Goal: Information Seeking & Learning: Check status

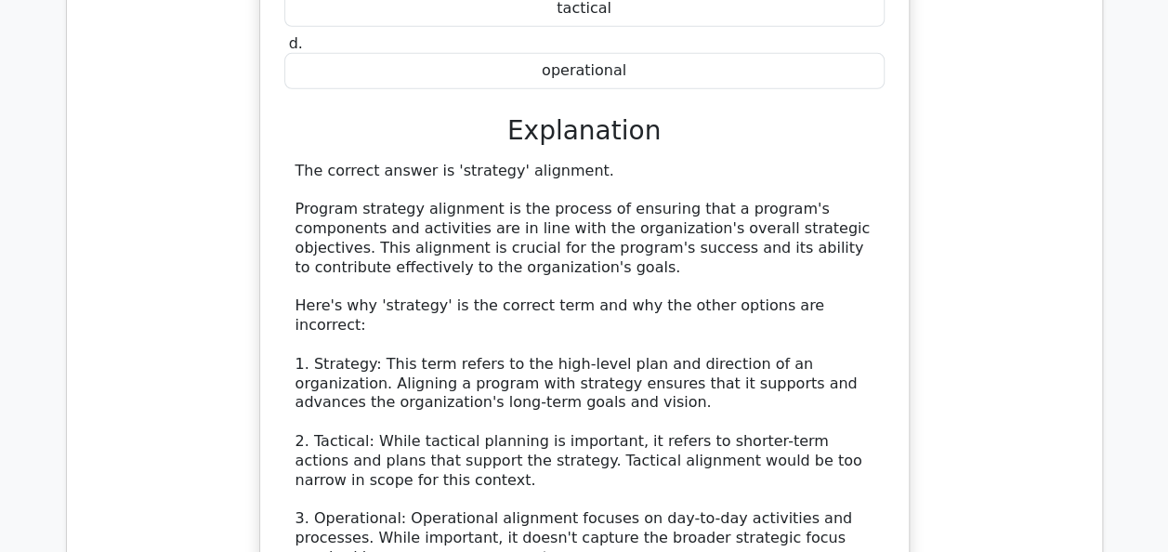
scroll to position [87073, 0]
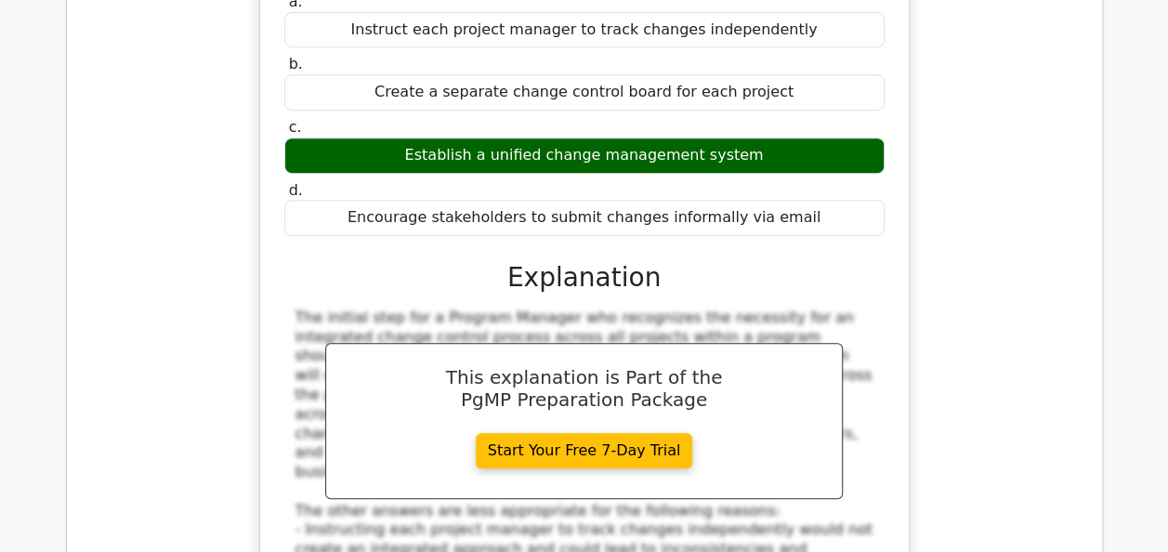
scroll to position [88002, 0]
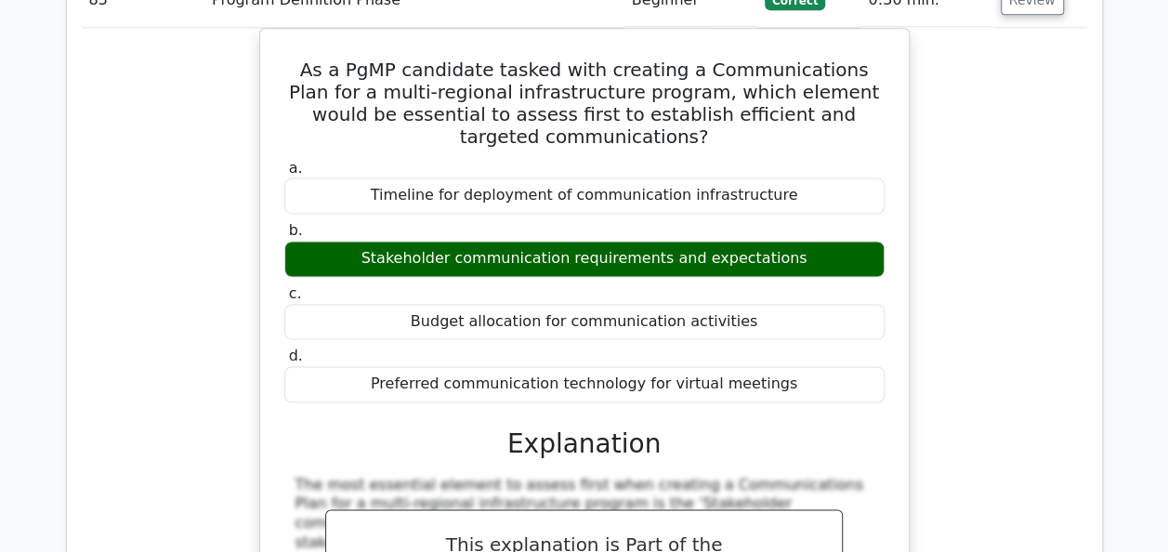
scroll to position [88882, 0]
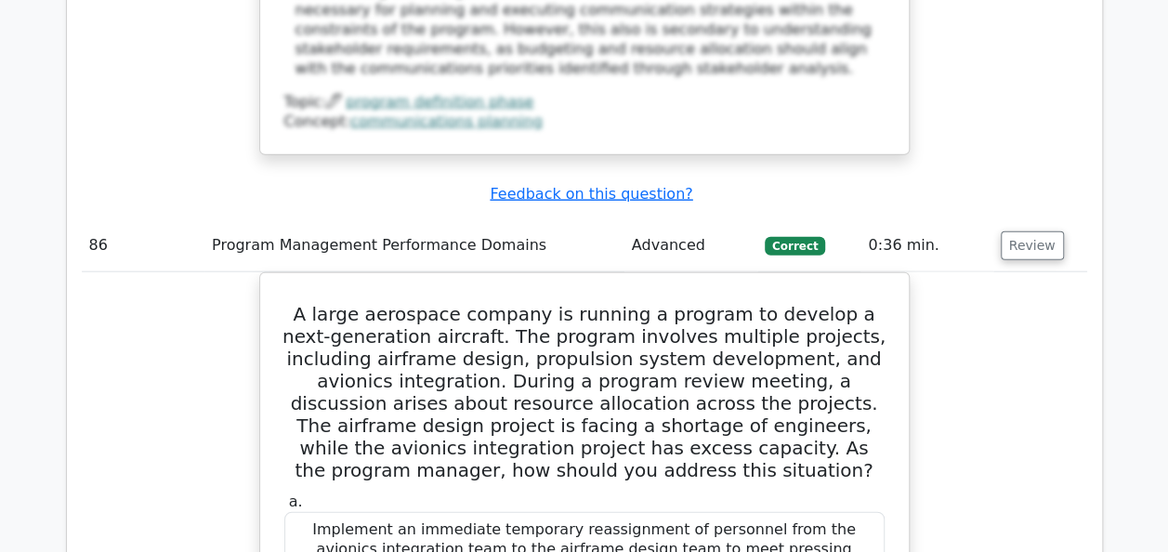
scroll to position [89774, 0]
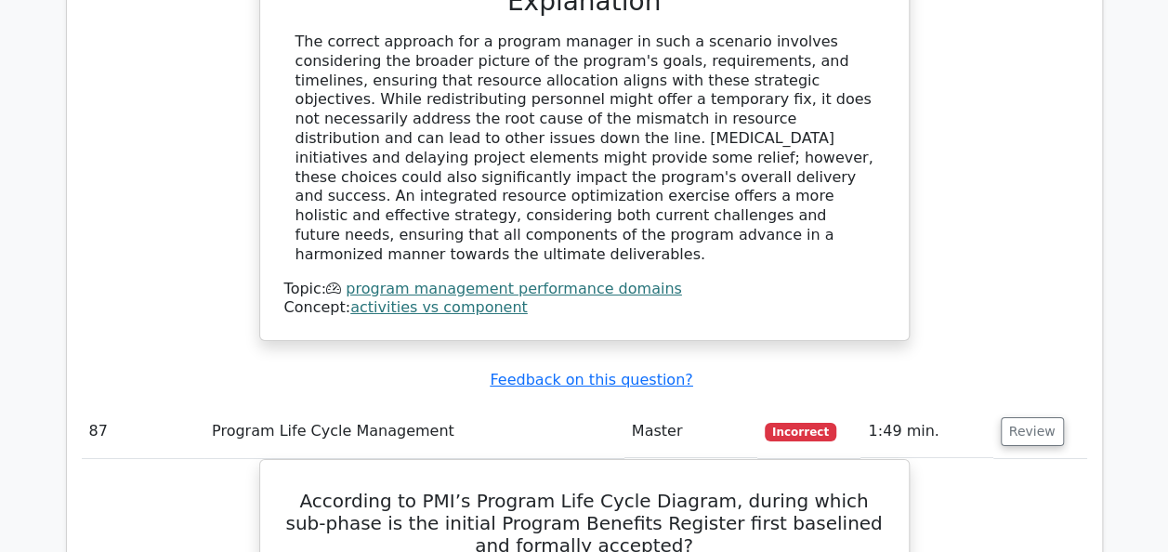
scroll to position [90667, 0]
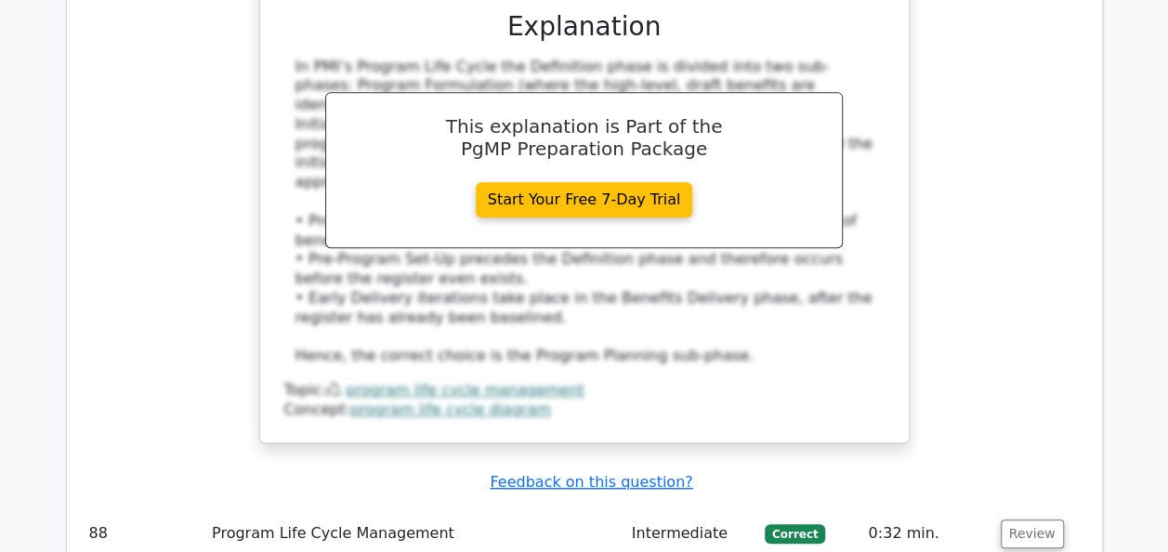
scroll to position [91708, 0]
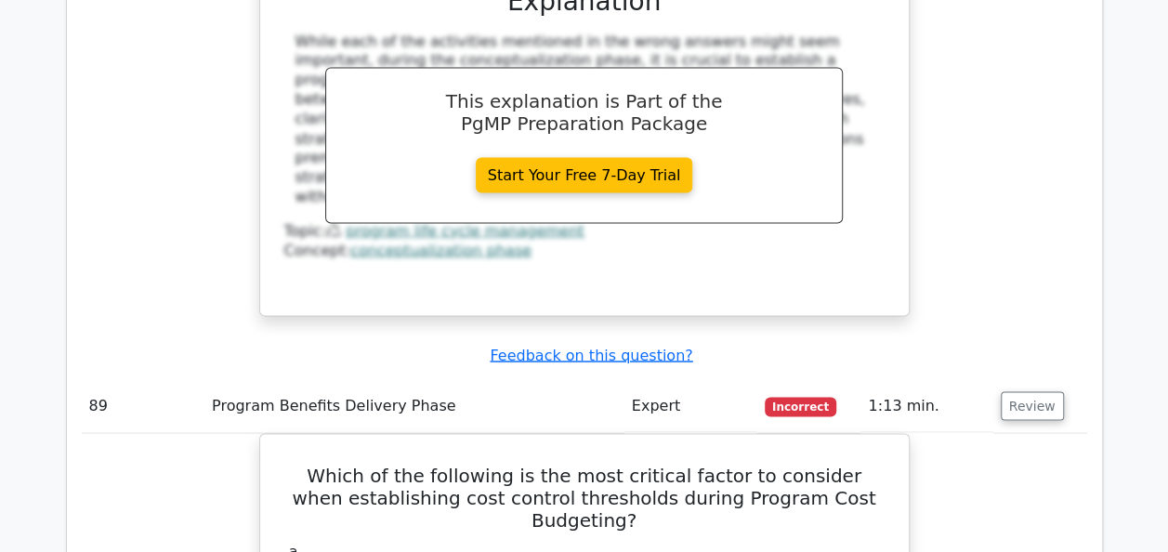
scroll to position [92637, 0]
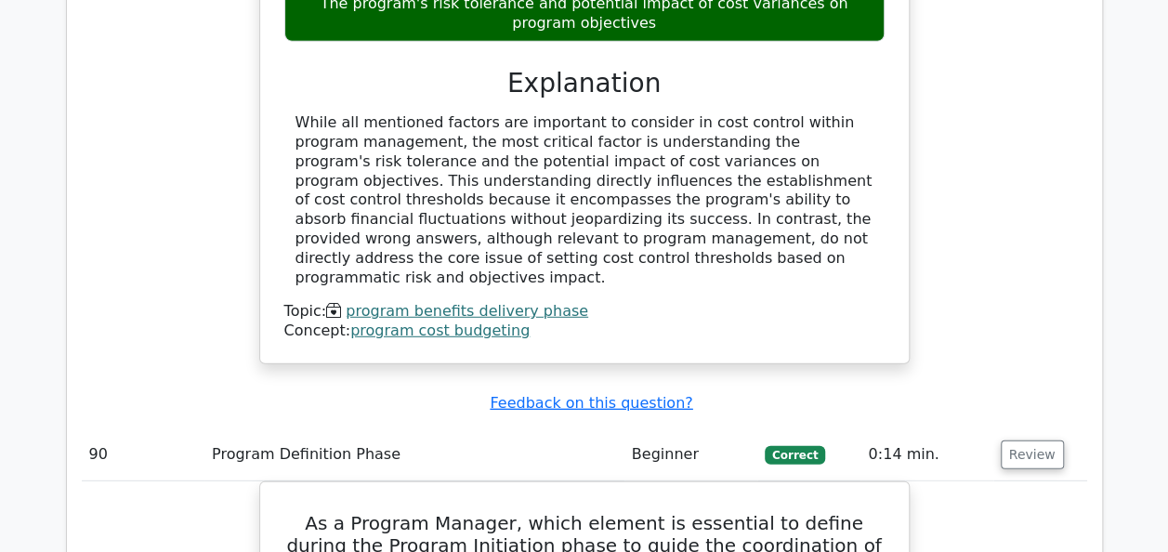
scroll to position [93567, 0]
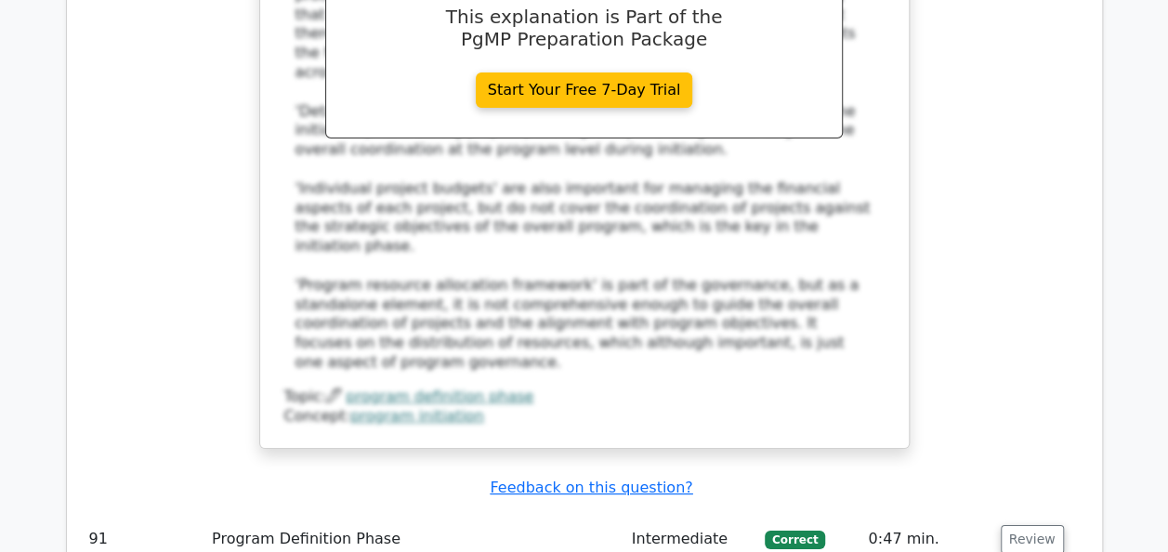
scroll to position [94533, 0]
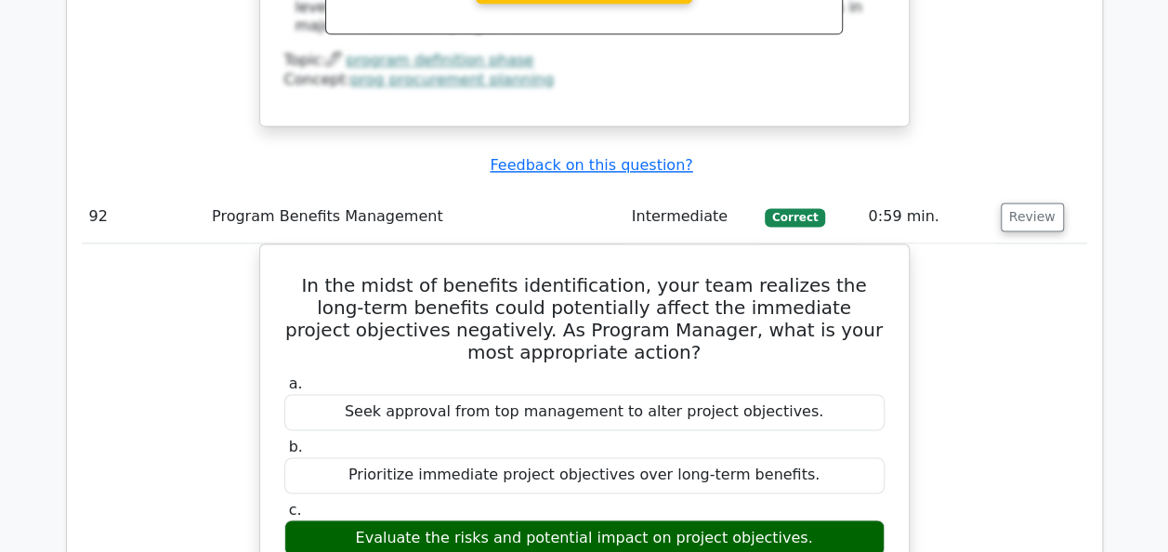
scroll to position [95871, 0]
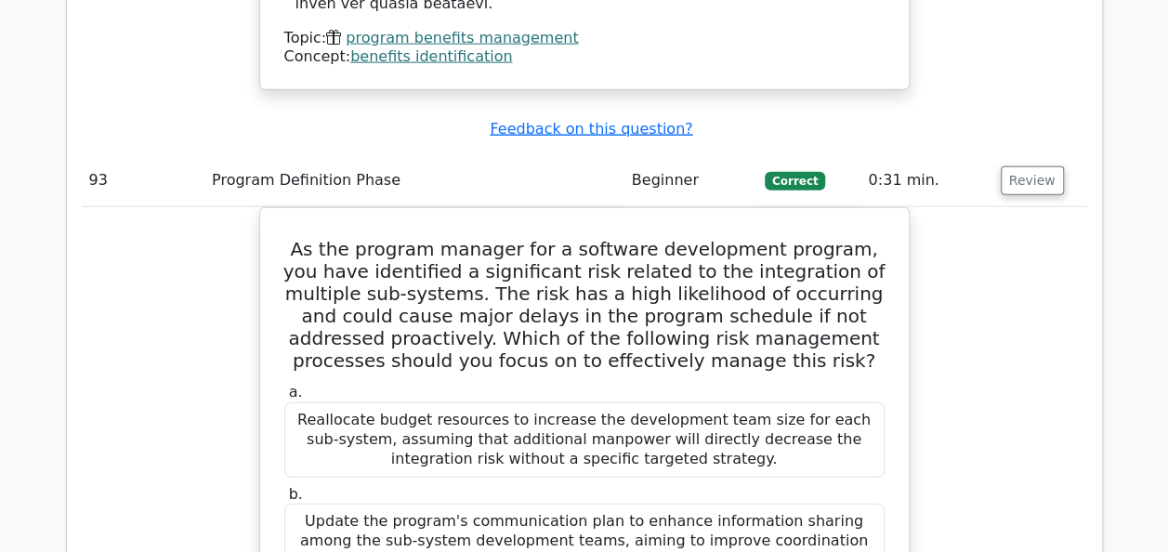
scroll to position [96912, 0]
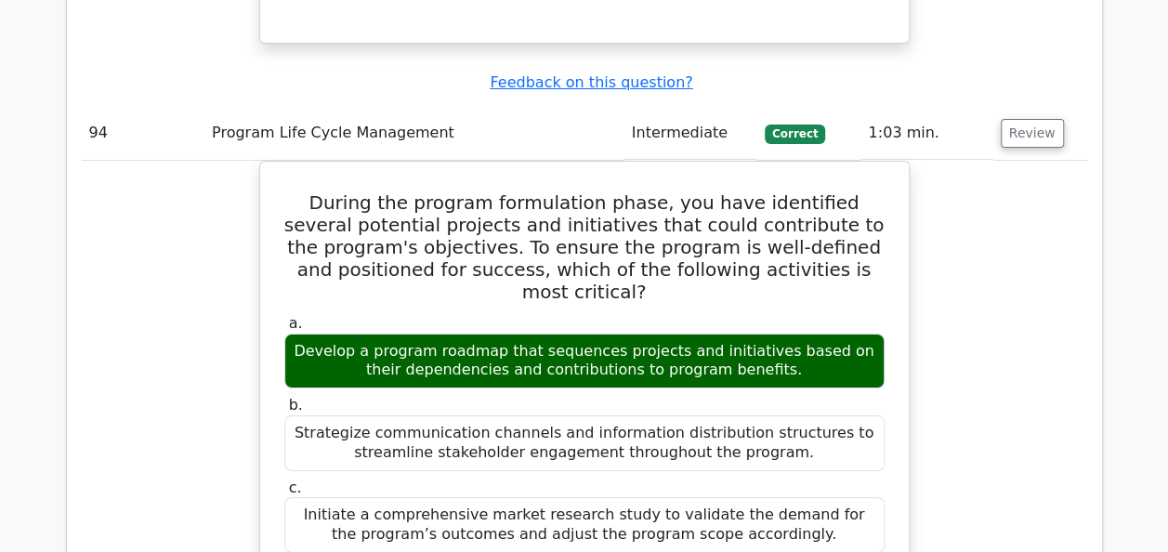
scroll to position [97990, 0]
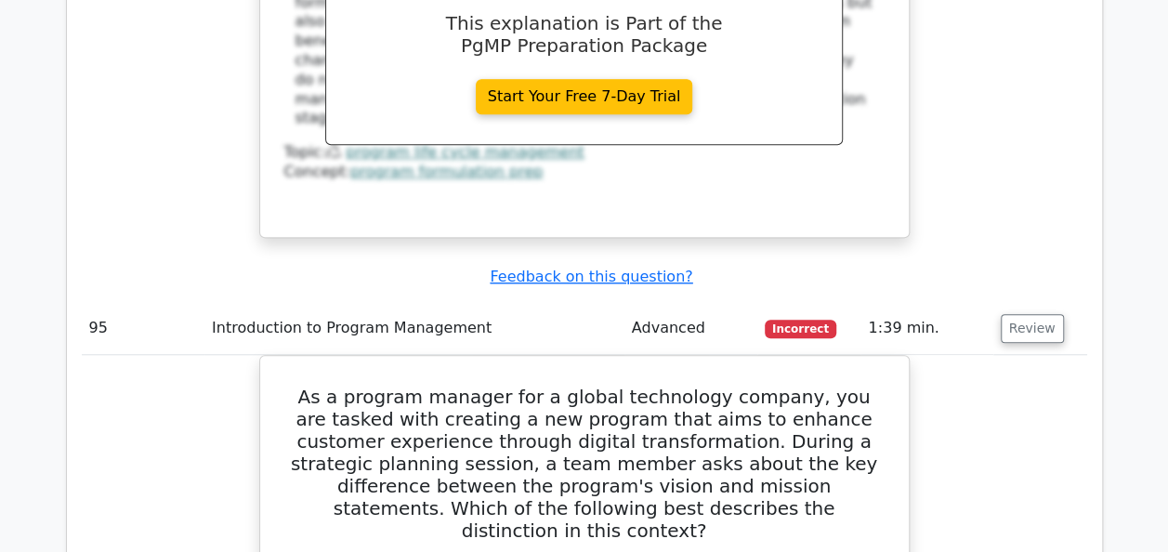
scroll to position [98771, 0]
